Goal: Transaction & Acquisition: Book appointment/travel/reservation

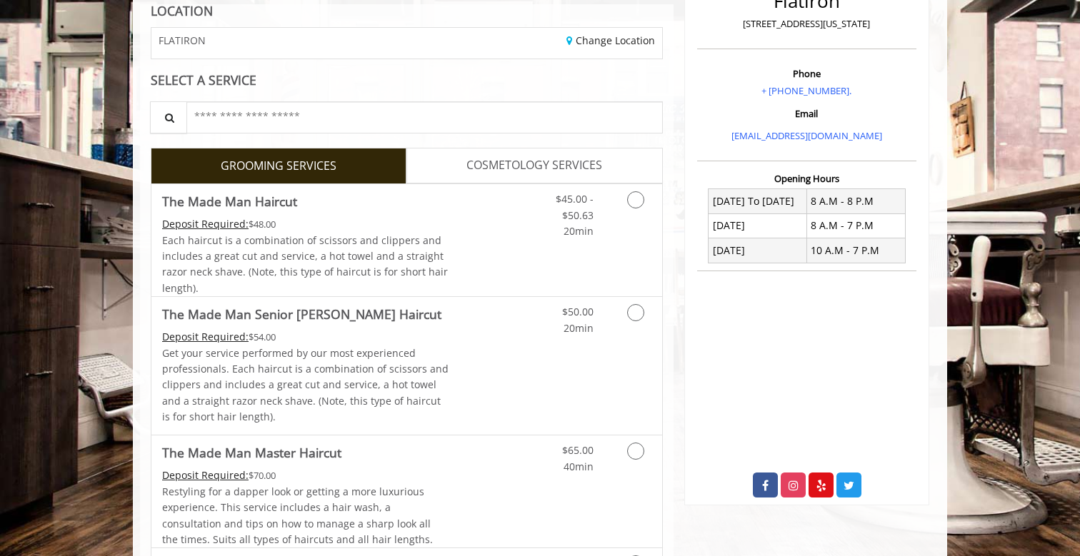
scroll to position [211, 0]
click at [628, 306] on icon "Grooming services" at bounding box center [635, 312] width 17 height 17
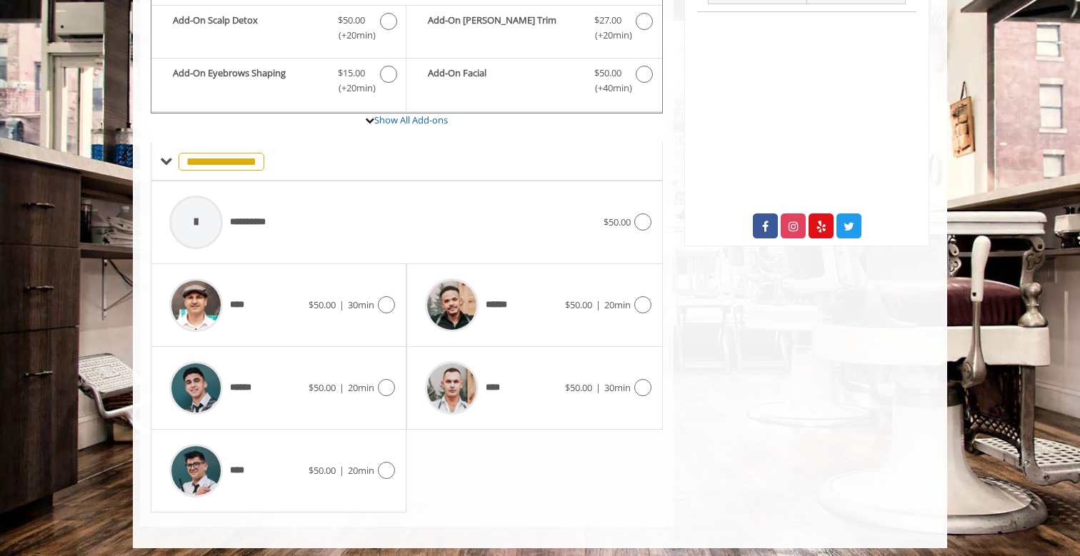
scroll to position [469, 0]
click at [641, 298] on icon at bounding box center [642, 305] width 17 height 17
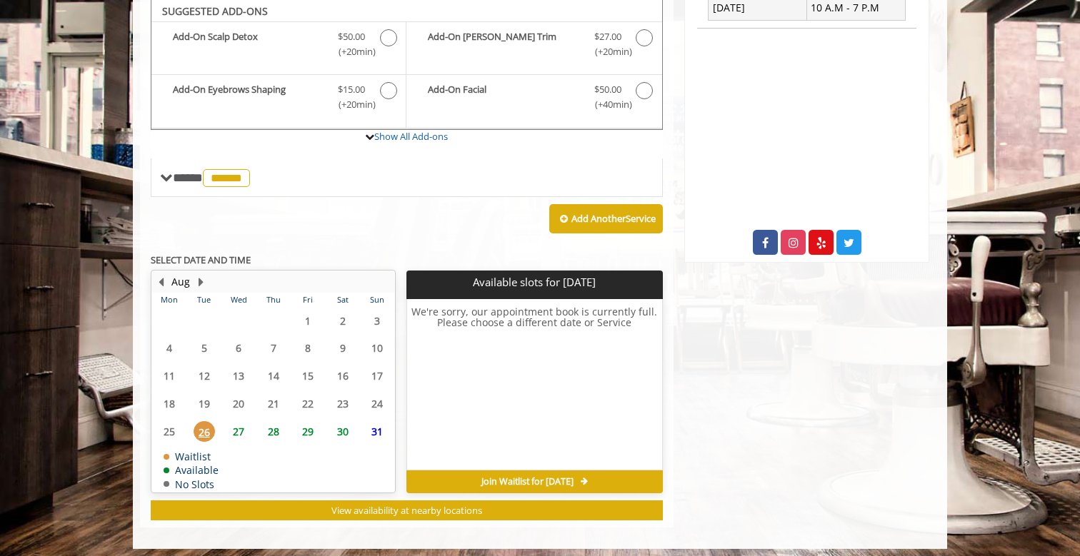
scroll to position [453, 0]
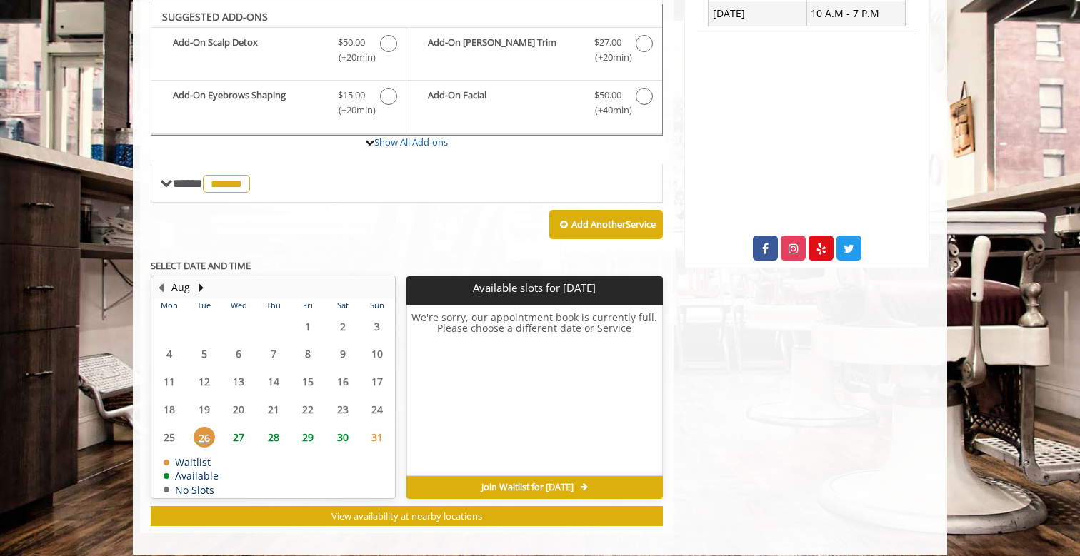
click at [242, 429] on span "27" at bounding box center [238, 437] width 21 height 21
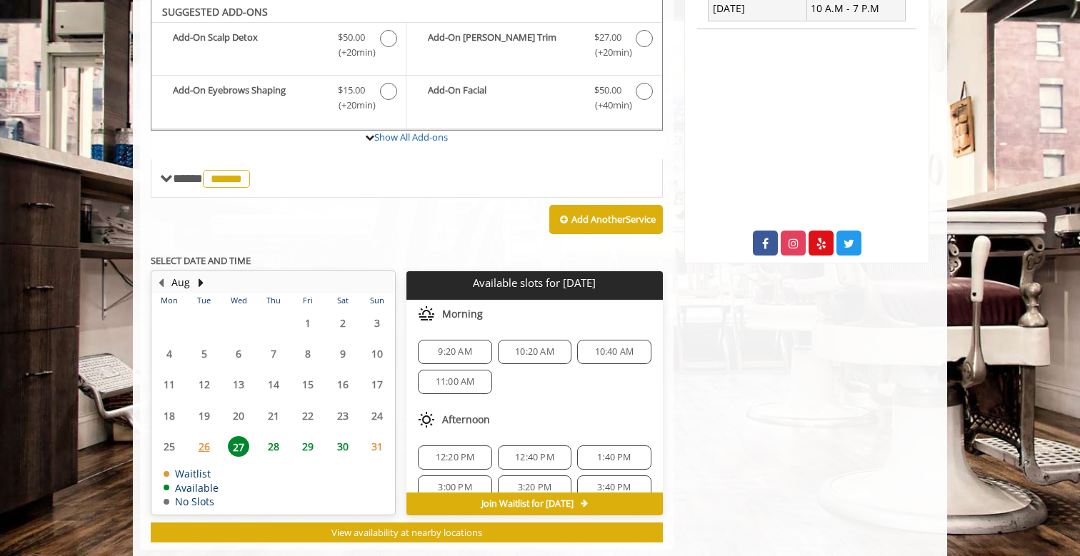
scroll to position [474, 0]
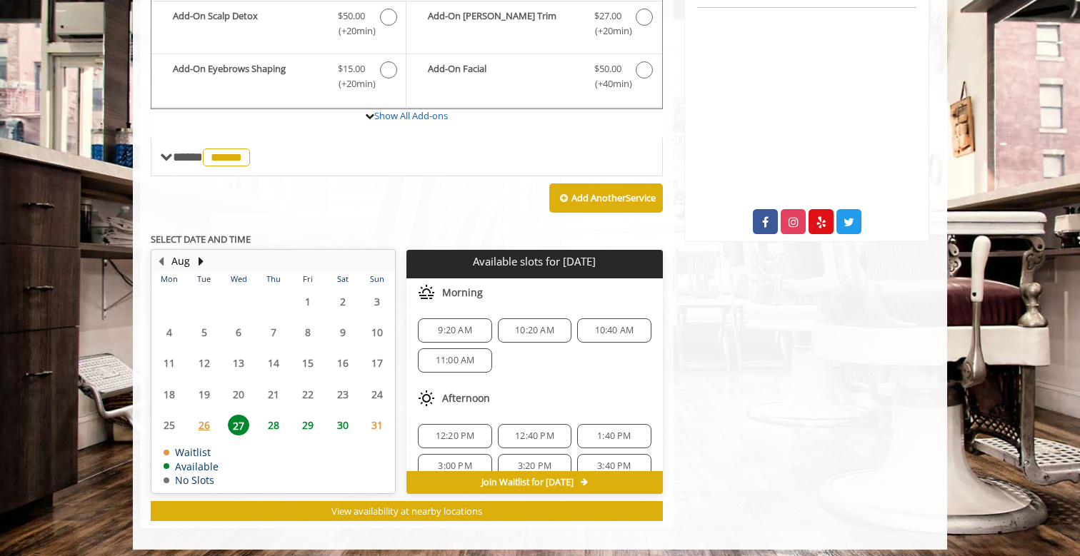
click at [458, 325] on span "9:20 AM" at bounding box center [455, 330] width 34 height 11
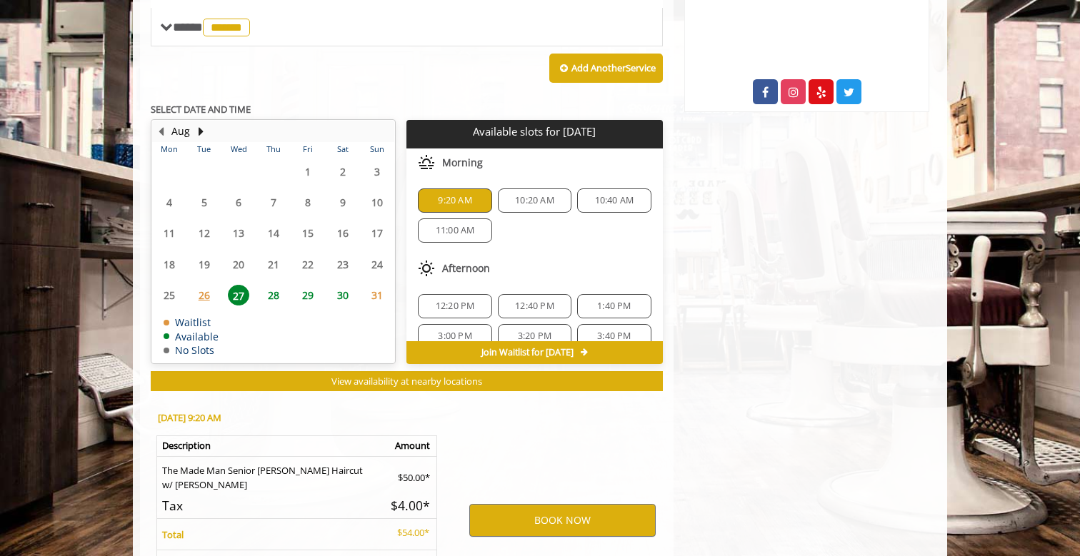
scroll to position [729, 0]
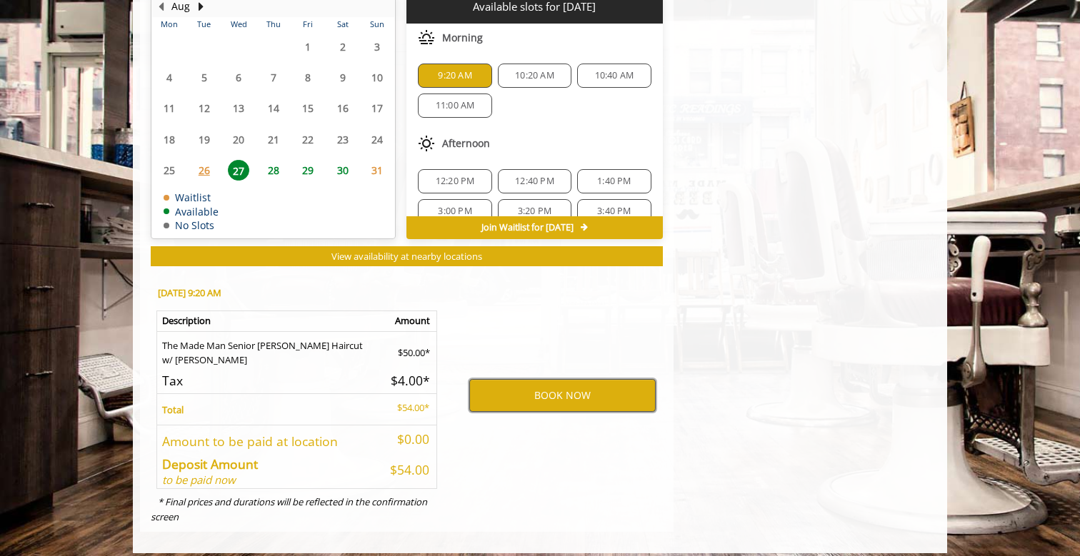
click at [537, 388] on button "BOOK NOW" at bounding box center [562, 395] width 186 height 33
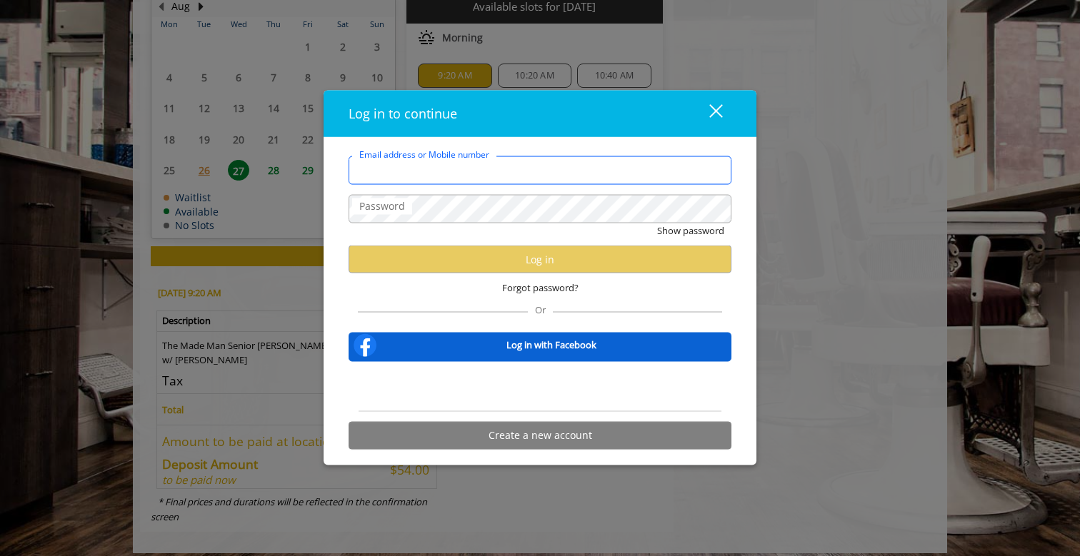
type input "**********"
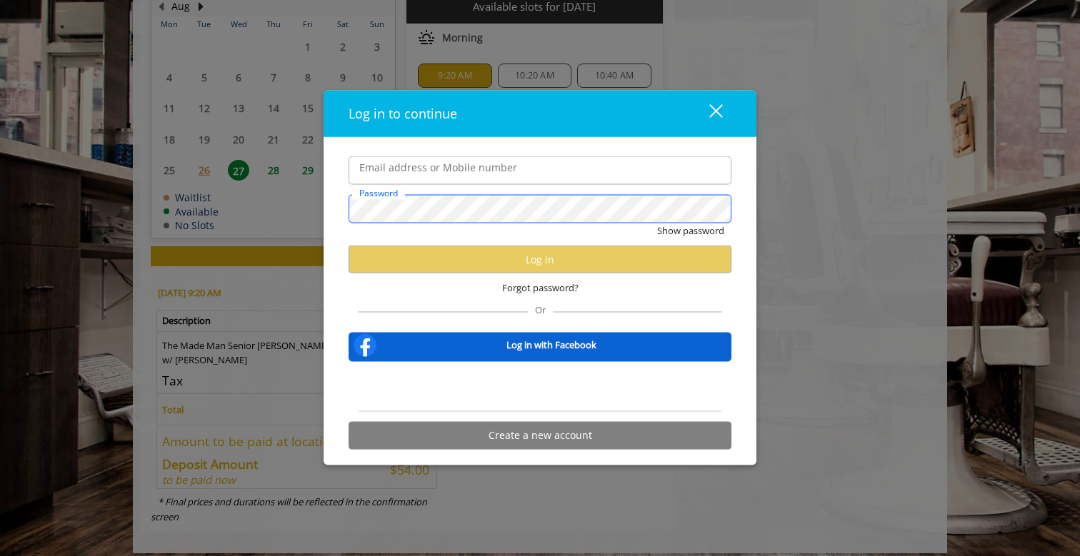
click at [690, 231] on button "Show password" at bounding box center [690, 231] width 67 height 15
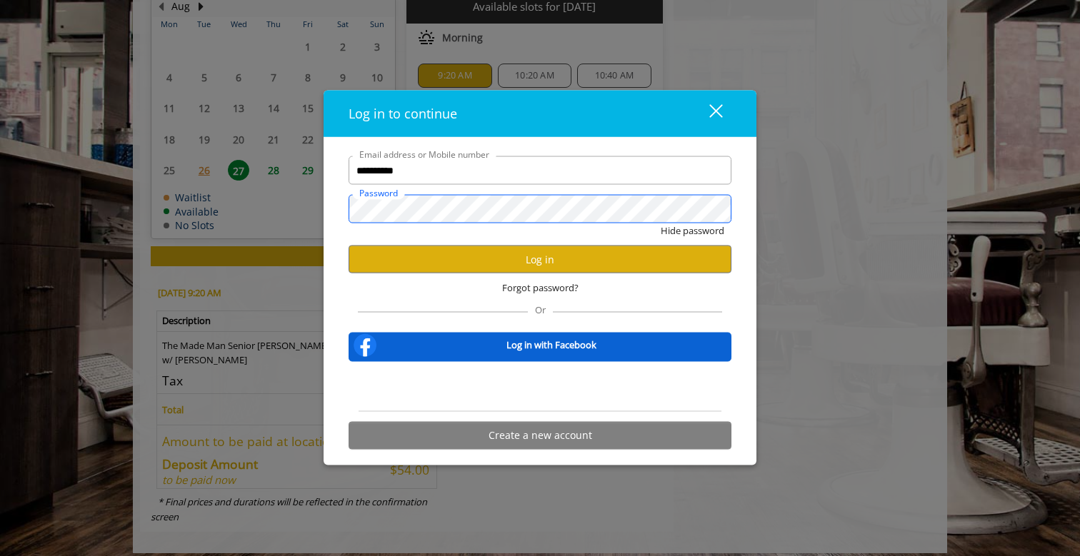
scroll to position [0, 0]
click at [553, 263] on button "Log in" at bounding box center [540, 260] width 383 height 28
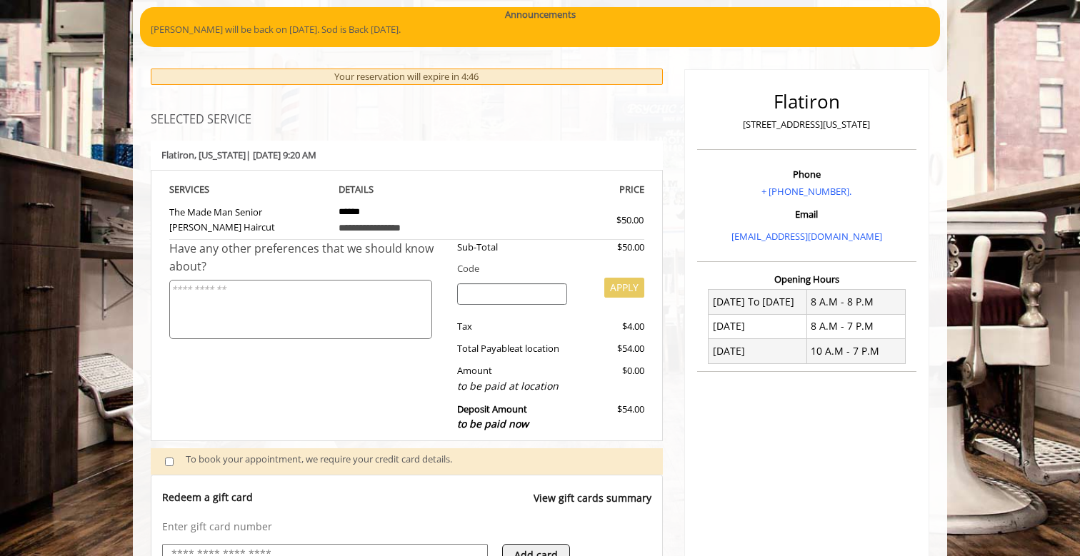
scroll to position [411, 0]
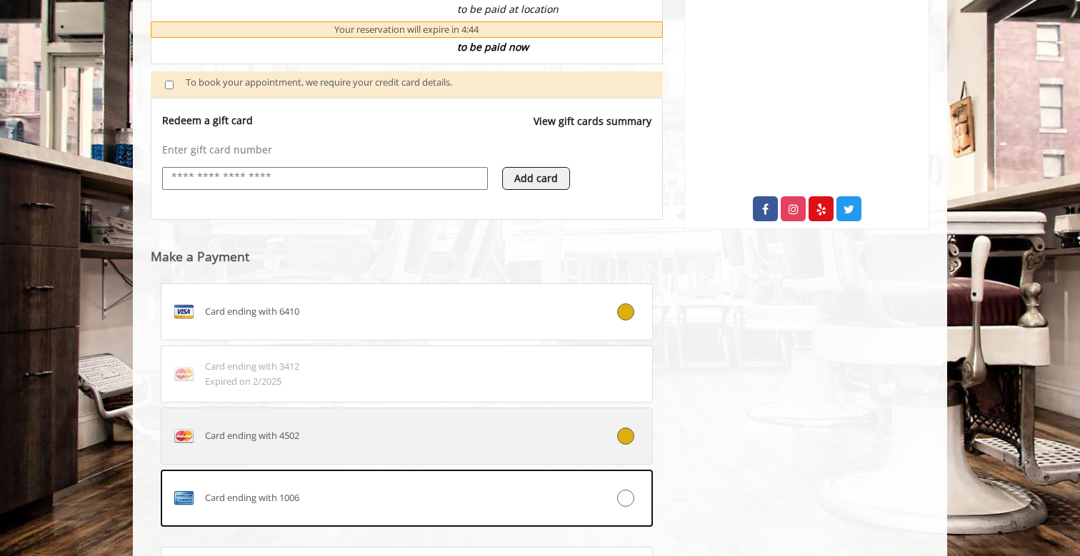
click at [471, 410] on label "Card ending with 4502" at bounding box center [407, 436] width 492 height 57
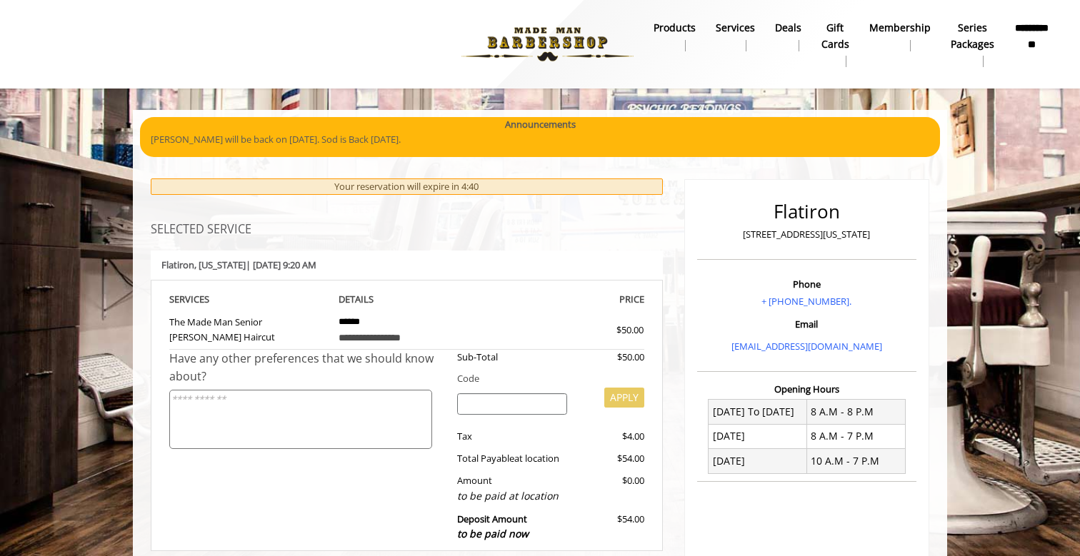
scroll to position [0, 0]
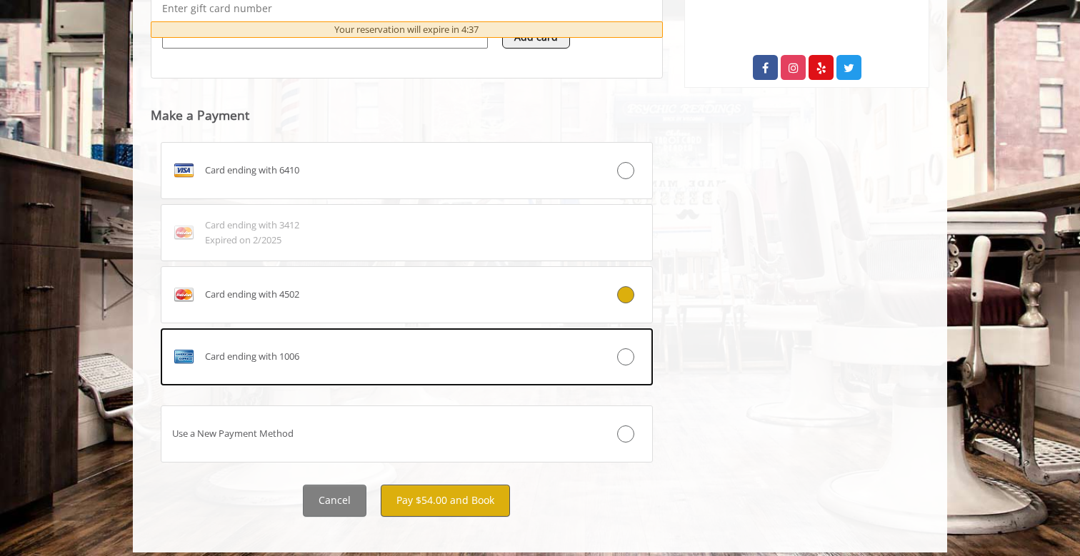
click at [471, 486] on button "Pay $54.00 and Book" at bounding box center [445, 501] width 129 height 32
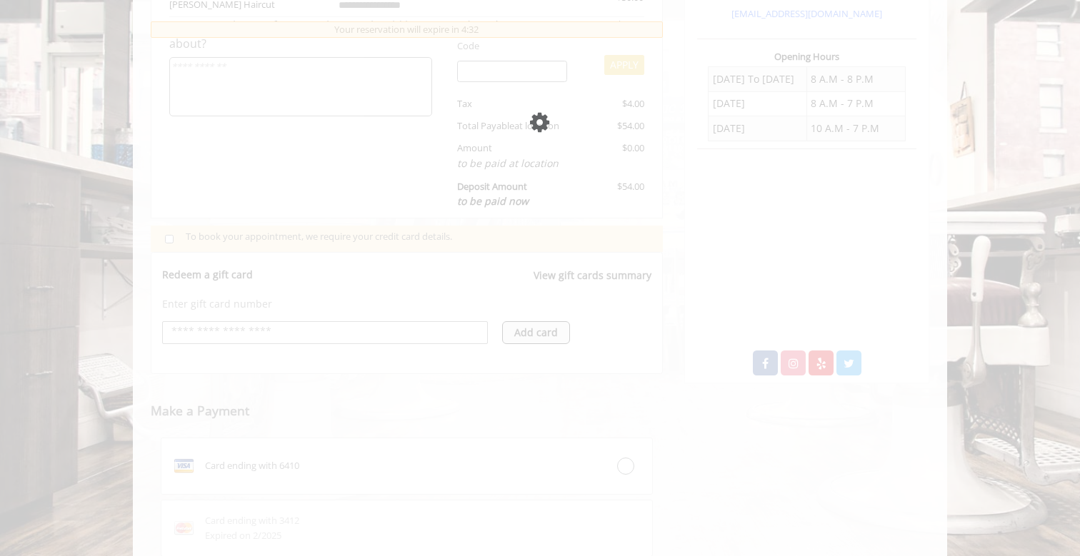
scroll to position [513, 0]
